Goal: Task Accomplishment & Management: Use online tool/utility

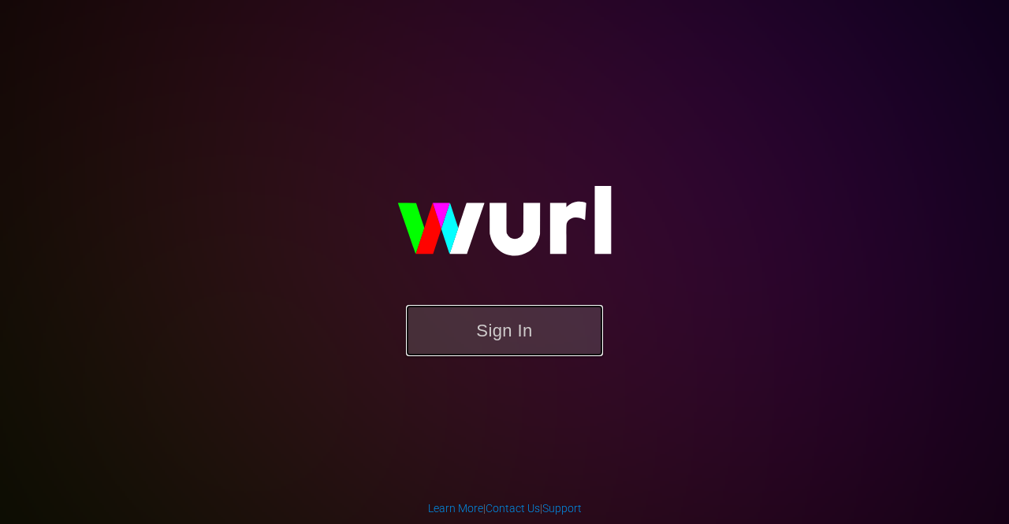
click at [543, 333] on button "Sign In" at bounding box center [504, 330] width 197 height 51
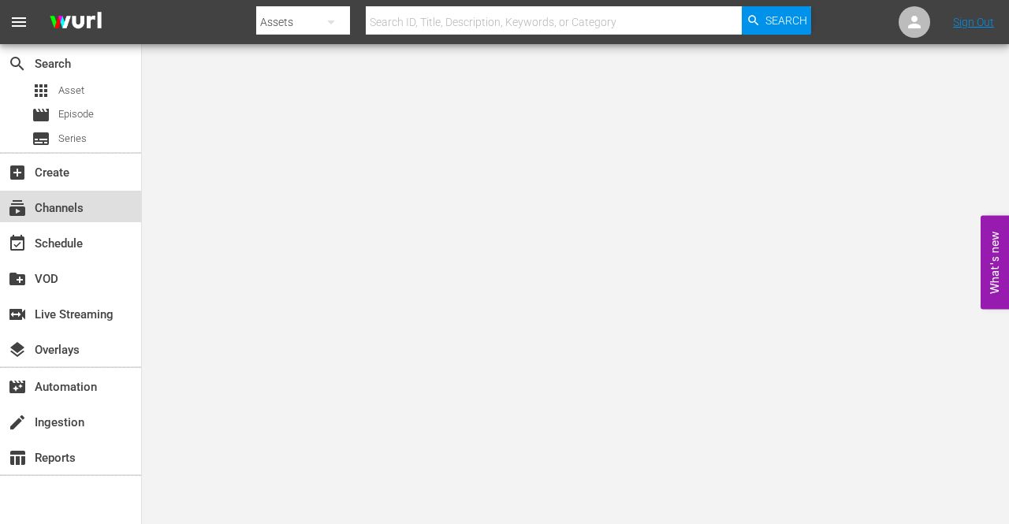
click at [71, 210] on div "subscriptions Channels" at bounding box center [44, 206] width 88 height 14
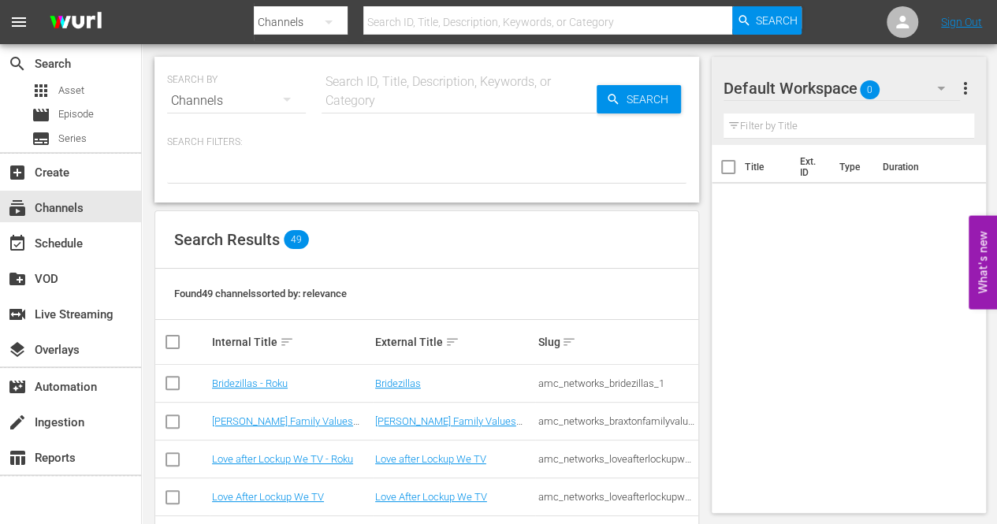
click at [444, 26] on input "text" at bounding box center [548, 22] width 370 height 38
type input "[PERSON_NAME]"
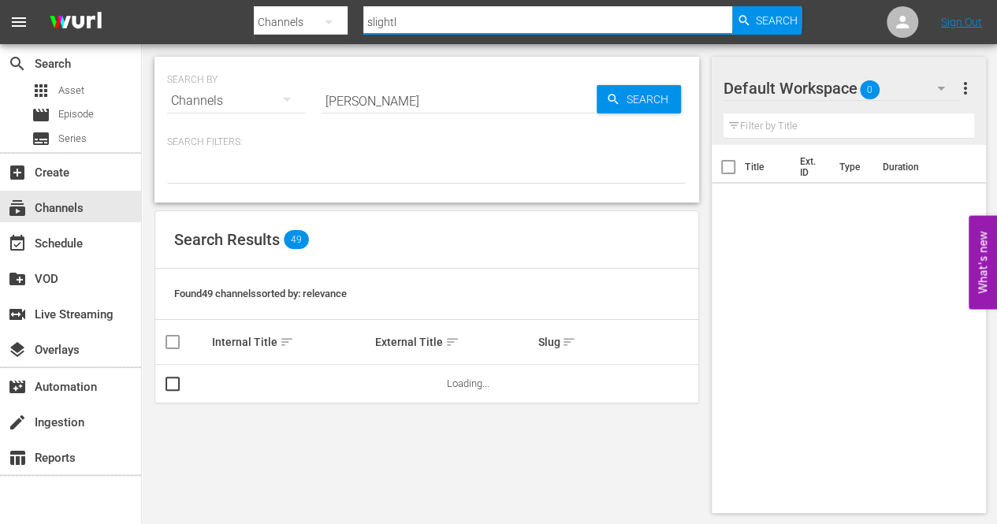
type input "slightly"
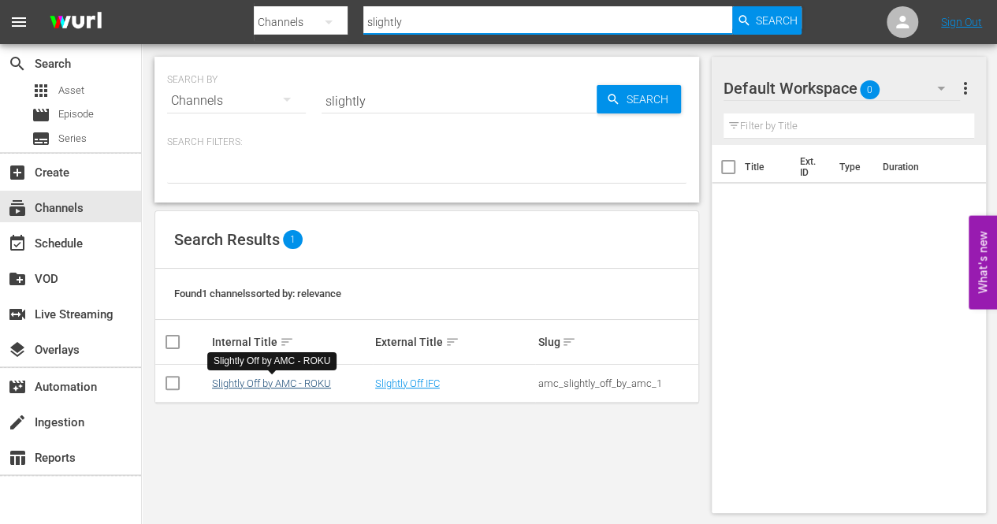
type input "slightly"
click at [293, 381] on link "Slightly Off by AMC - ROKU" at bounding box center [271, 384] width 119 height 12
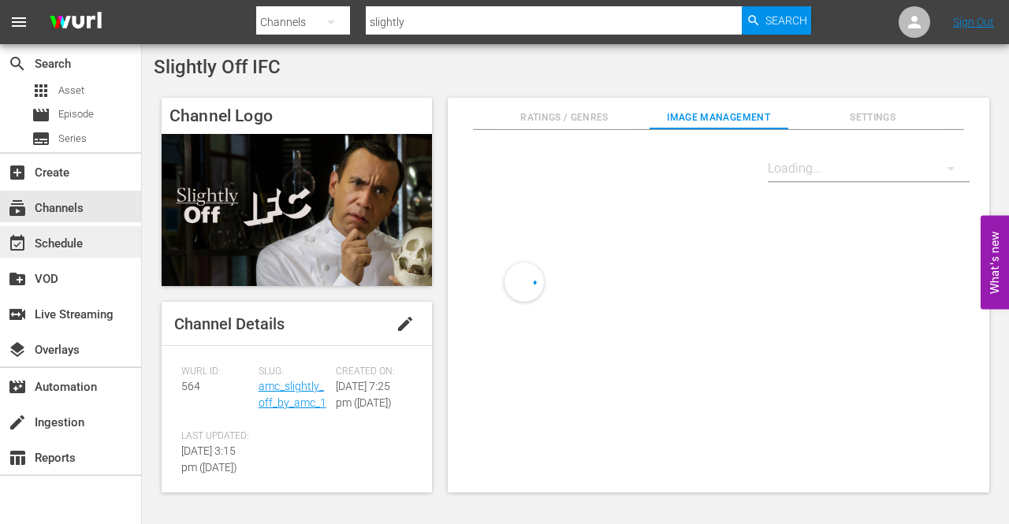
click at [54, 239] on div "event_available Schedule" at bounding box center [44, 241] width 88 height 14
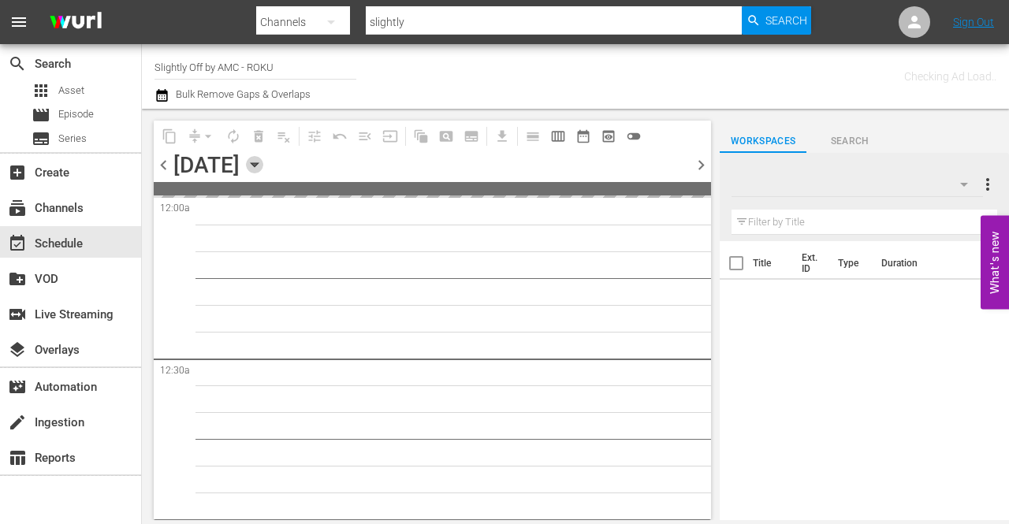
click at [263, 166] on icon "button" at bounding box center [254, 164] width 17 height 17
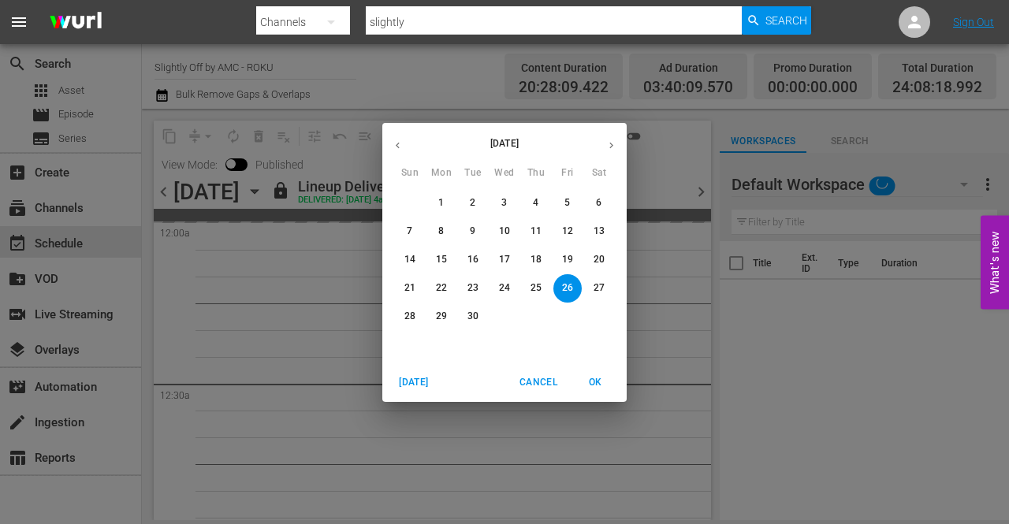
click at [613, 140] on icon "button" at bounding box center [611, 145] width 12 height 12
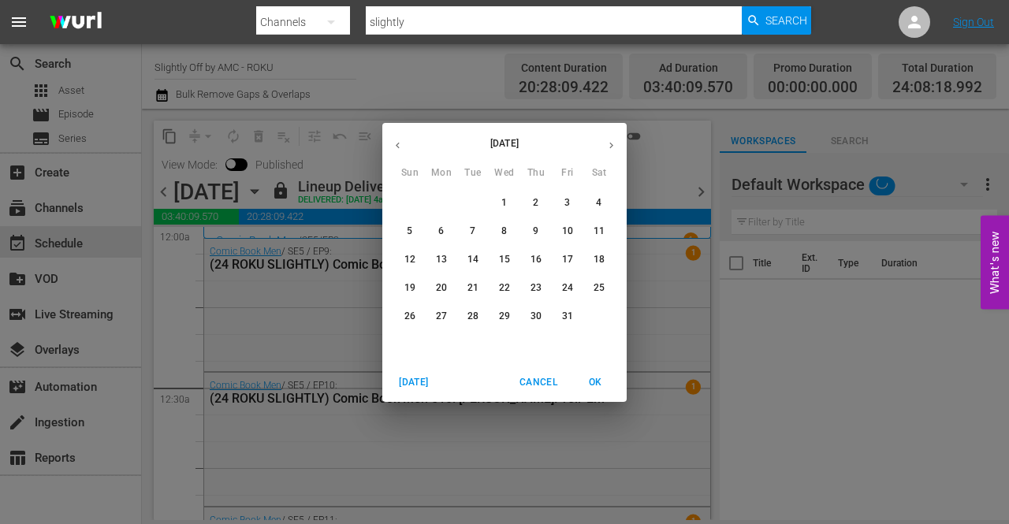
click at [474, 259] on p "14" at bounding box center [472, 259] width 11 height 13
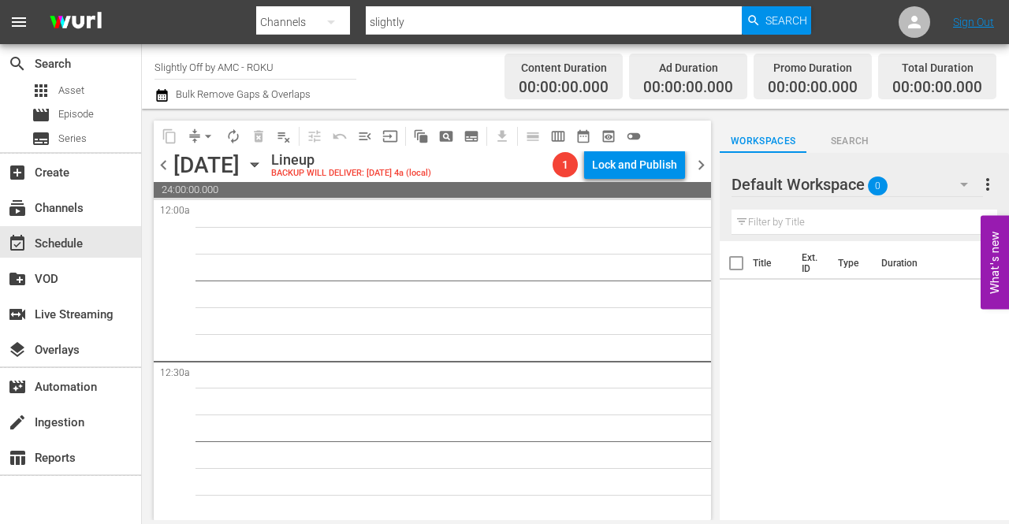
click at [163, 163] on span "chevron_left" at bounding box center [164, 165] width 20 height 20
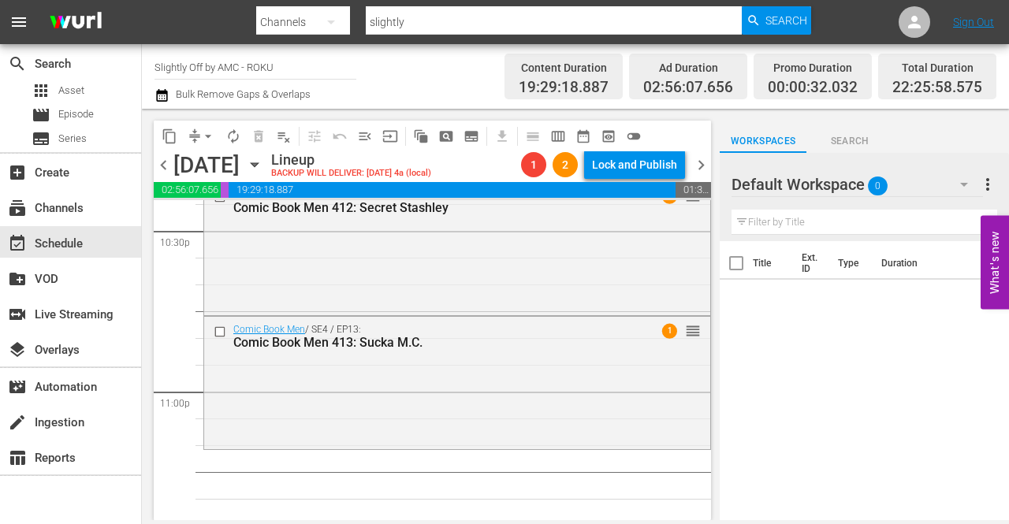
scroll to position [7183, 0]
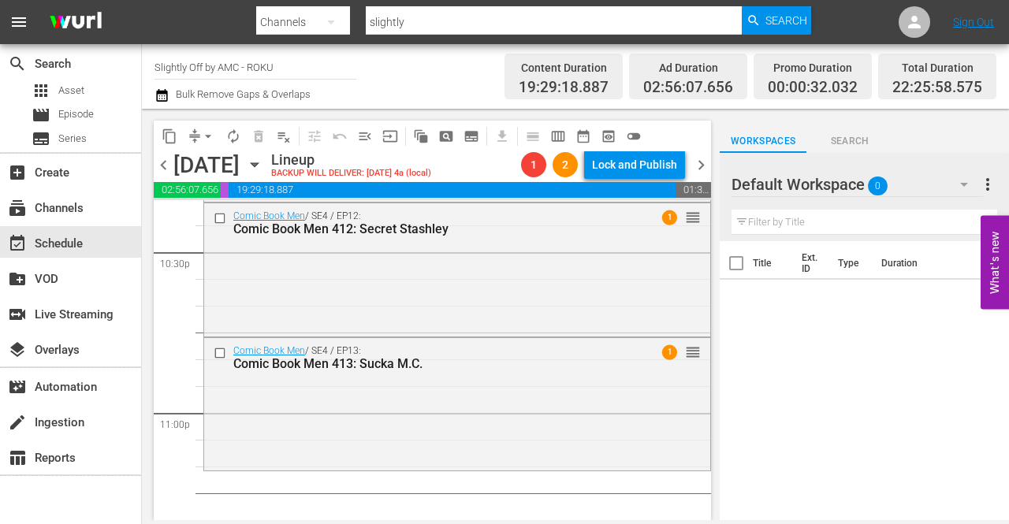
click at [862, 474] on div "Title Ext. ID Type Duration" at bounding box center [864, 381] width 289 height 281
